Goal: Find specific page/section

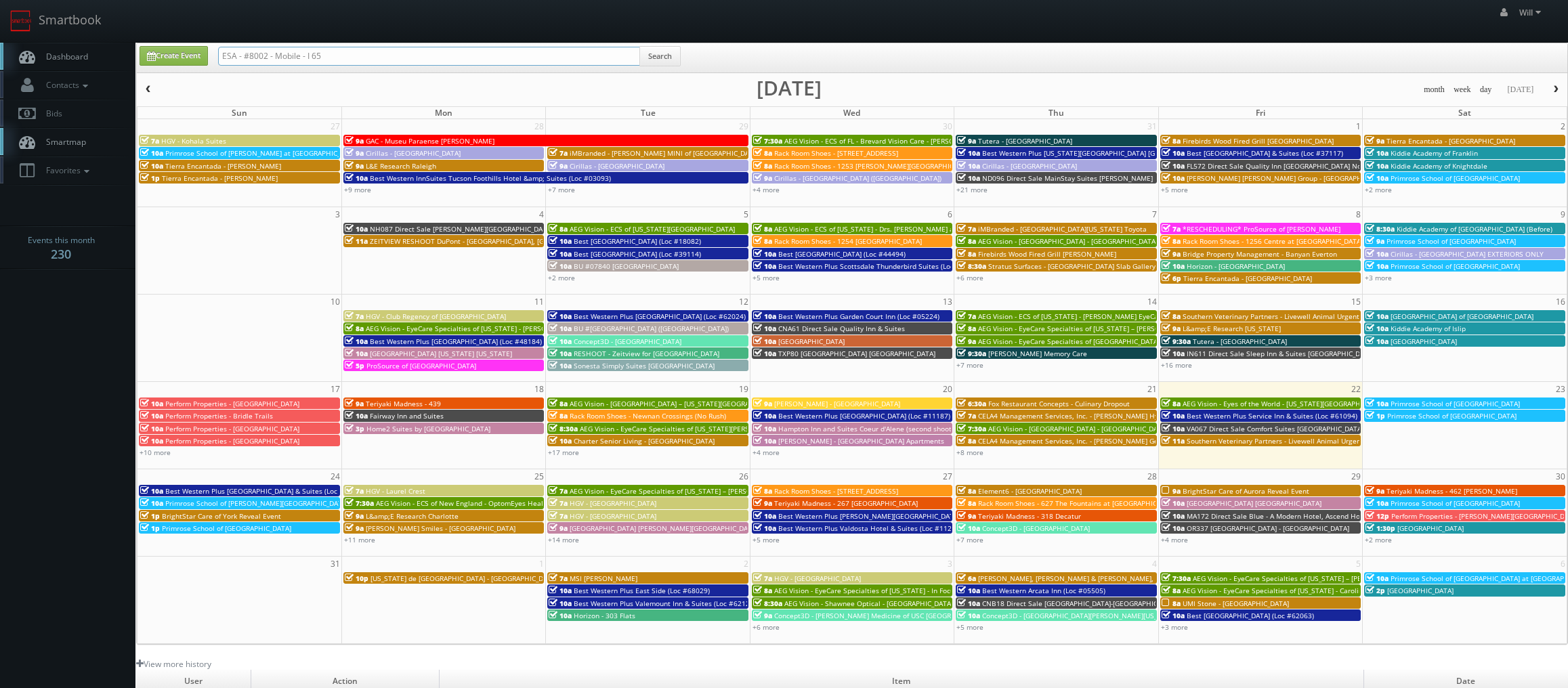
drag, startPoint x: 372, startPoint y: 48, endPoint x: -32, endPoint y: -15, distance: 408.9
click at [0, 0] on html "Smartbook Toggle Side Navigation Toggle Top Navigation Will Will Profile Logout…" at bounding box center [784, 461] width 1568 height 924
paste input "Primrose School of Sioux Falls at Heather Ridge Stitched Panos"
type input "Primrose School of [GEOGRAPHIC_DATA] at [PERSON_NAME]"
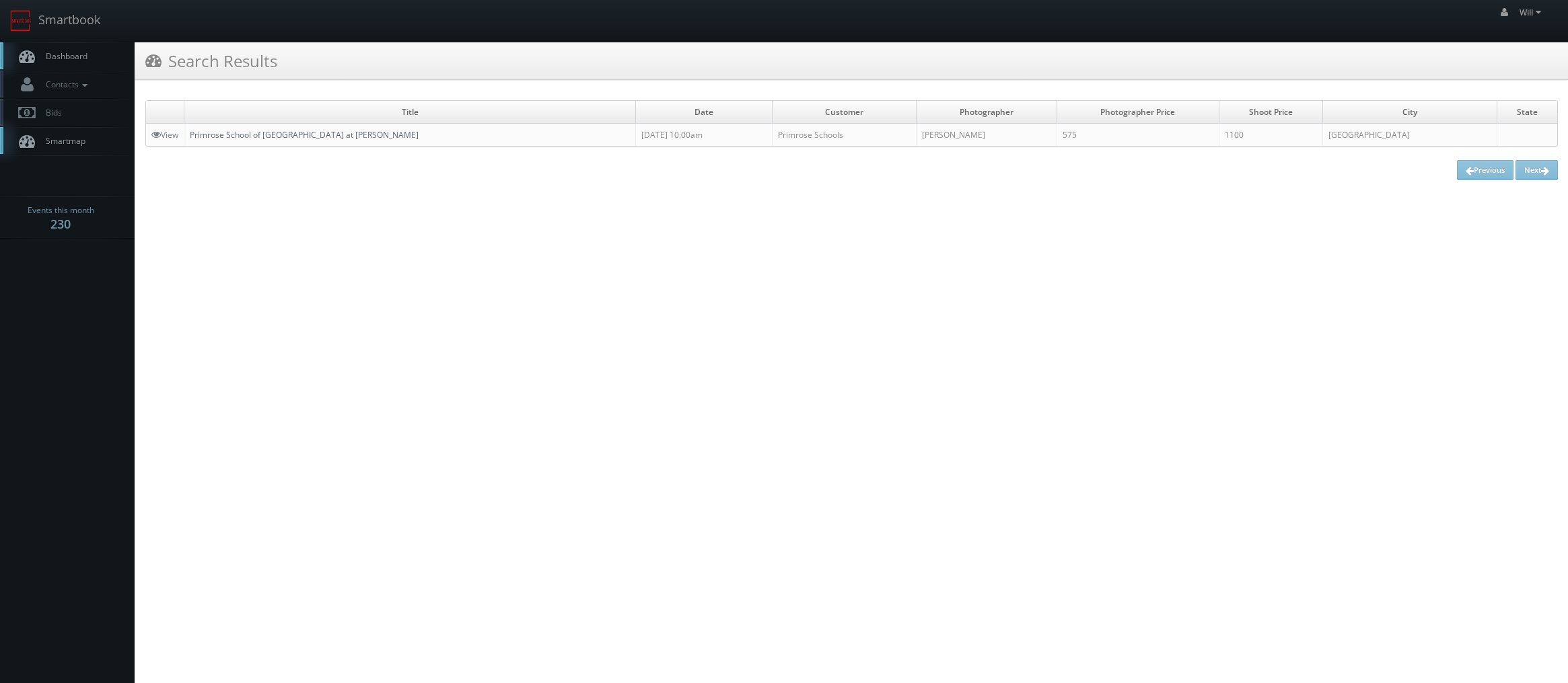
click at [202, 130] on link "Primrose School of [GEOGRAPHIC_DATA] at [PERSON_NAME]" at bounding box center [304, 135] width 229 height 12
